Goal: Navigation & Orientation: Find specific page/section

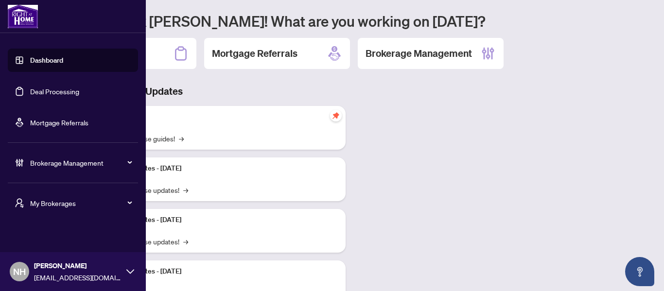
click at [66, 207] on span "My Brokerages" at bounding box center [80, 203] width 101 height 11
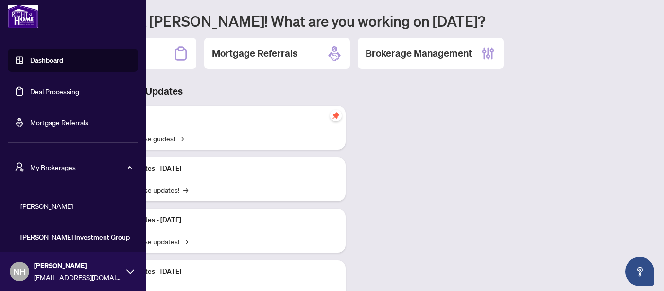
click at [58, 201] on span "[PERSON_NAME]" at bounding box center [75, 206] width 111 height 11
